Goal: Information Seeking & Learning: Understand process/instructions

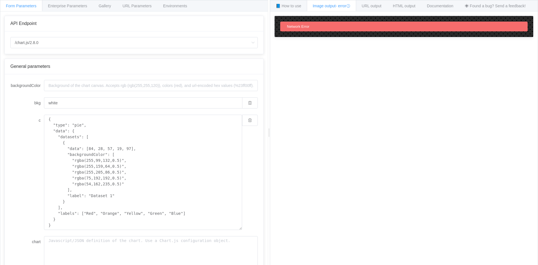
click at [309, 20] on div "Network Error" at bounding box center [404, 26] width 259 height 21
click at [296, 6] on span "📘 How to use" at bounding box center [289, 6] width 26 height 4
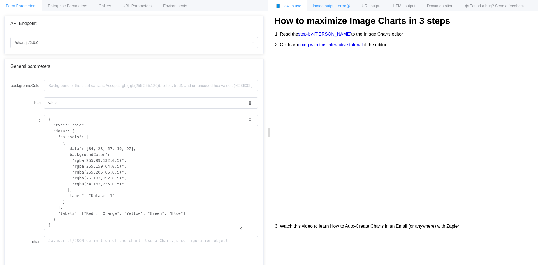
click at [322, 6] on span "Image output - error" at bounding box center [332, 6] width 38 height 4
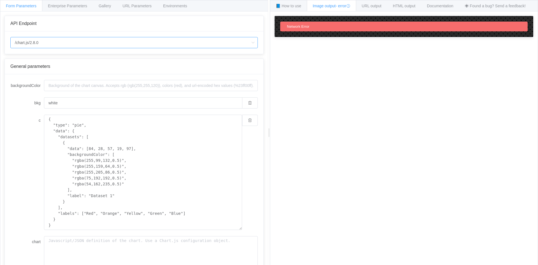
click at [146, 43] on input "/chart.js/2.8.0" at bounding box center [134, 42] width 248 height 11
click at [146, 58] on li "/chart" at bounding box center [134, 59] width 247 height 10
type input "/chart"
type input "20"
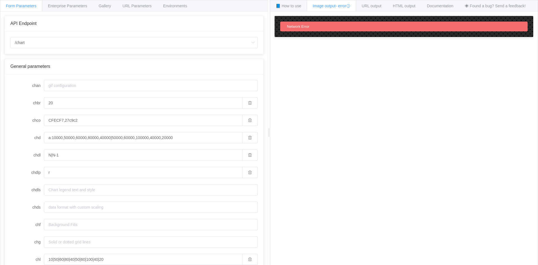
click at [306, 27] on span "Network Error" at bounding box center [298, 26] width 22 height 4
click at [74, 8] on div "Enterprise Parameters" at bounding box center [67, 5] width 51 height 11
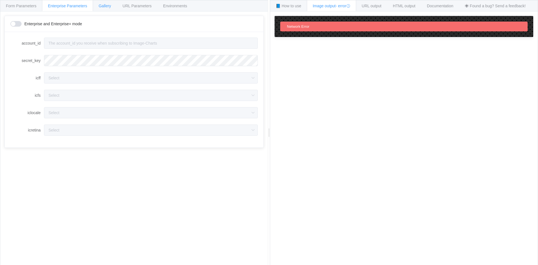
click at [111, 8] on span "Gallery" at bounding box center [105, 6] width 12 height 4
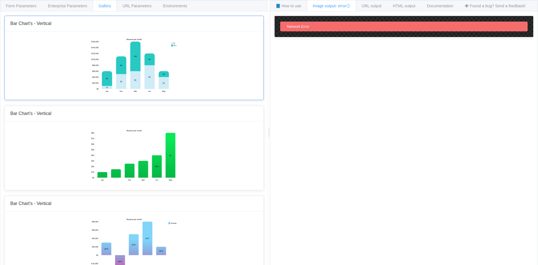
click at [133, 66] on img at bounding box center [134, 65] width 87 height 56
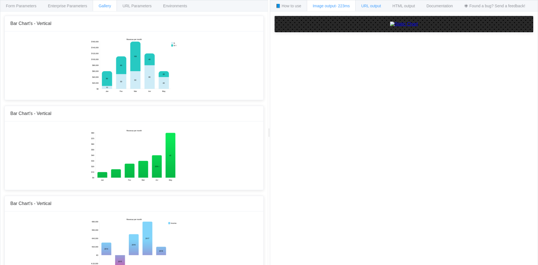
click at [368, 7] on span "URL output" at bounding box center [372, 6] width 20 height 4
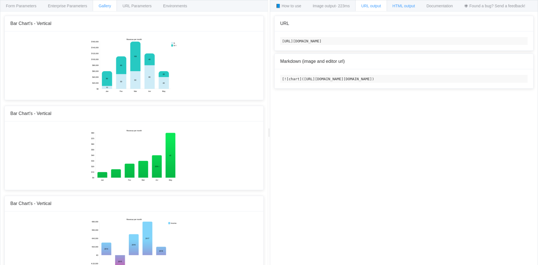
click at [407, 8] on div "HTML output" at bounding box center [404, 5] width 34 height 11
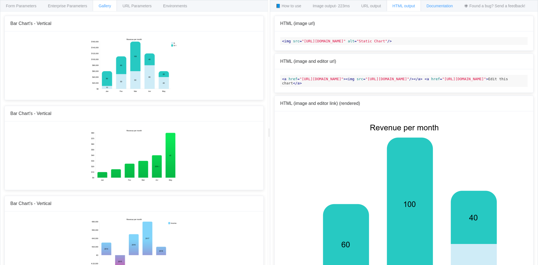
click at [433, 4] on span "Documentation" at bounding box center [440, 6] width 26 height 4
